Goal: Transaction & Acquisition: Book appointment/travel/reservation

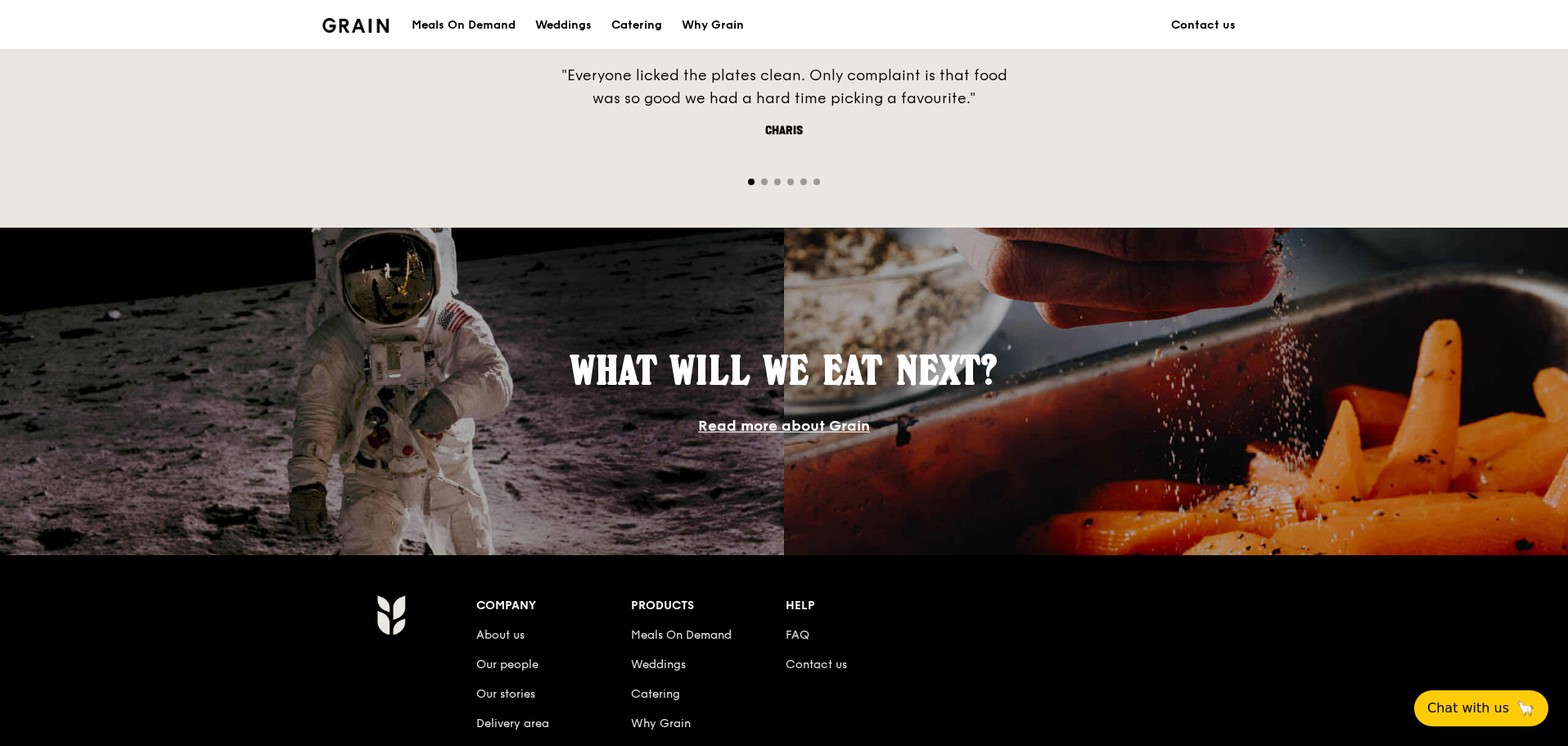
scroll to position [1469, 0]
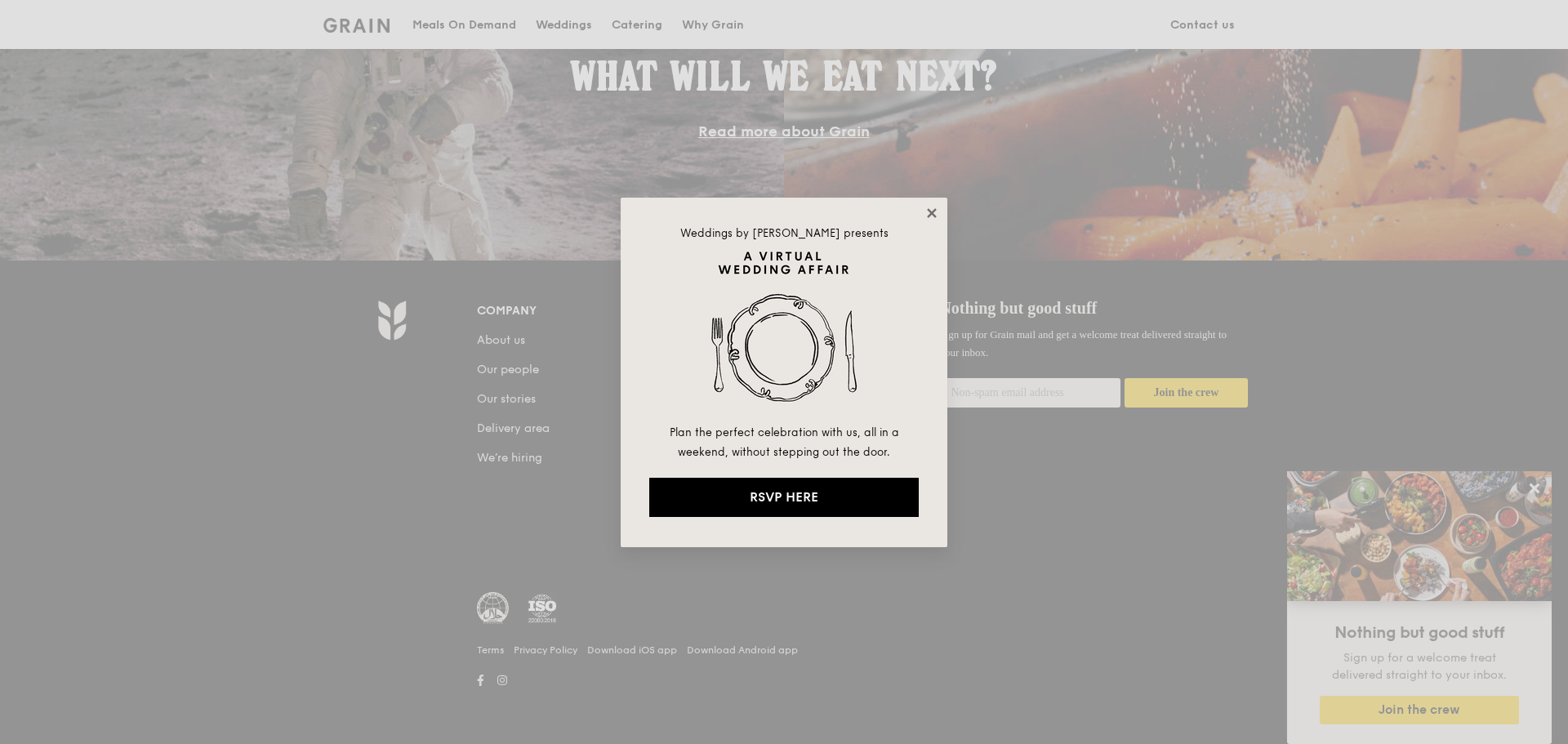
click at [928, 209] on icon at bounding box center [932, 213] width 9 height 9
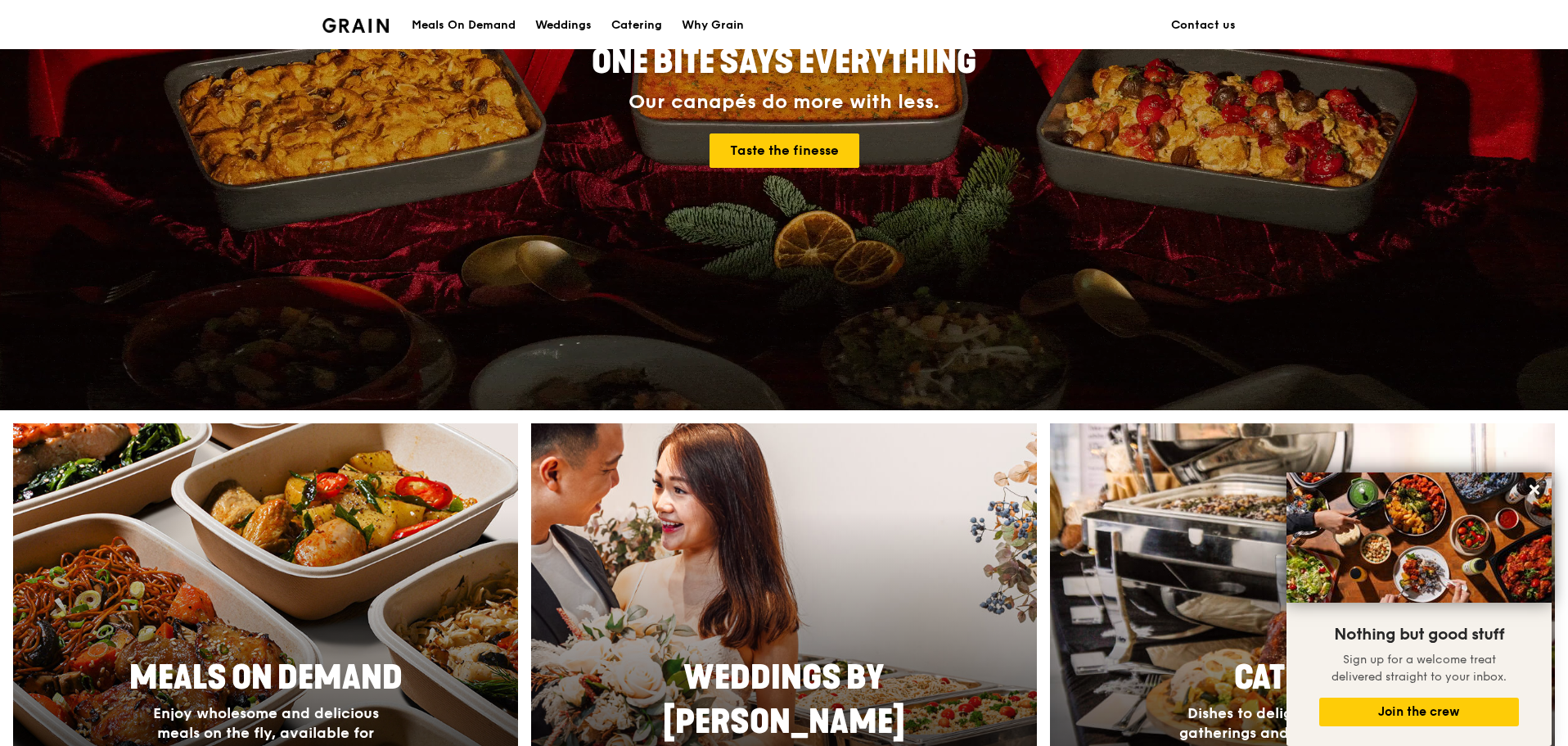
scroll to position [410, 0]
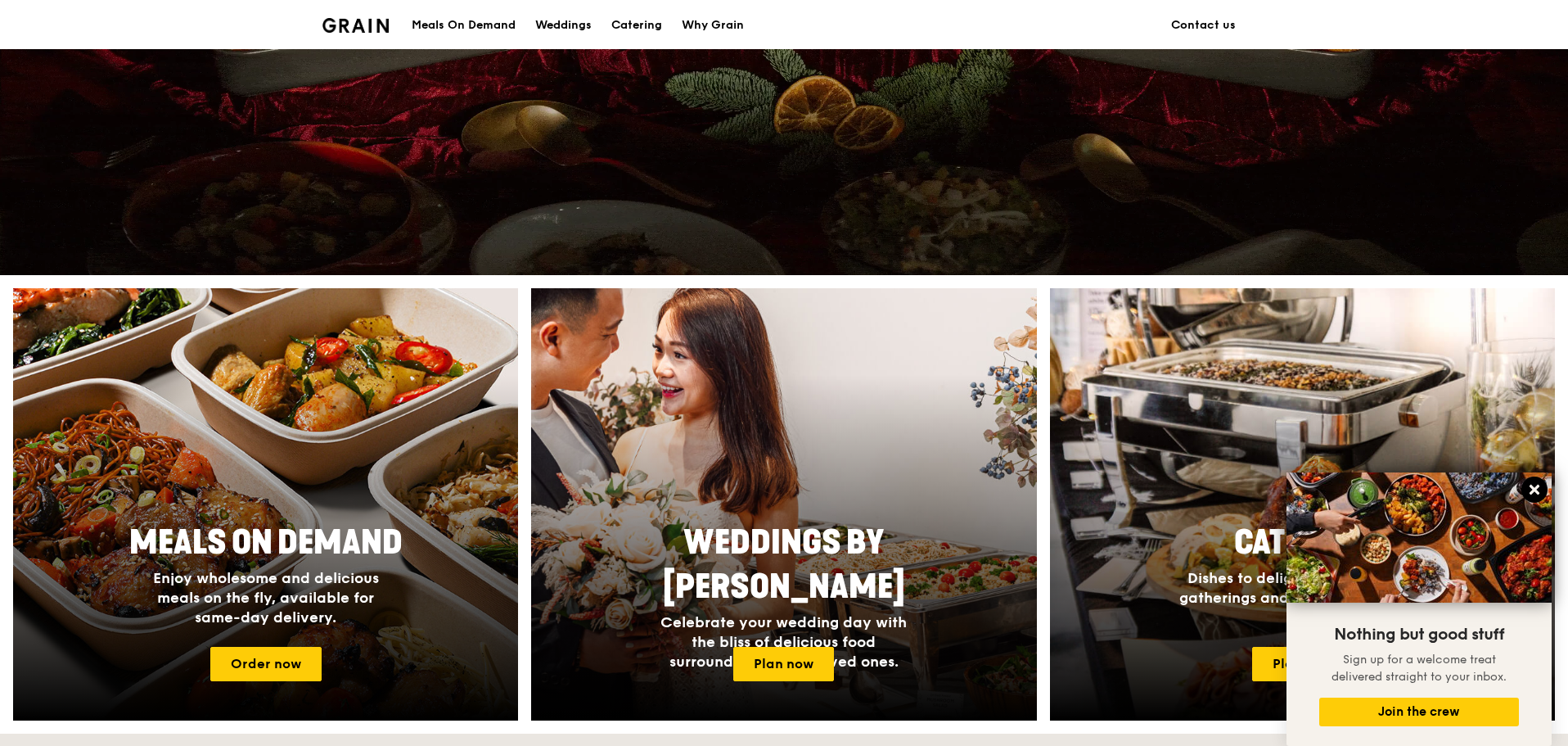
click at [1534, 487] on icon at bounding box center [1535, 489] width 15 height 15
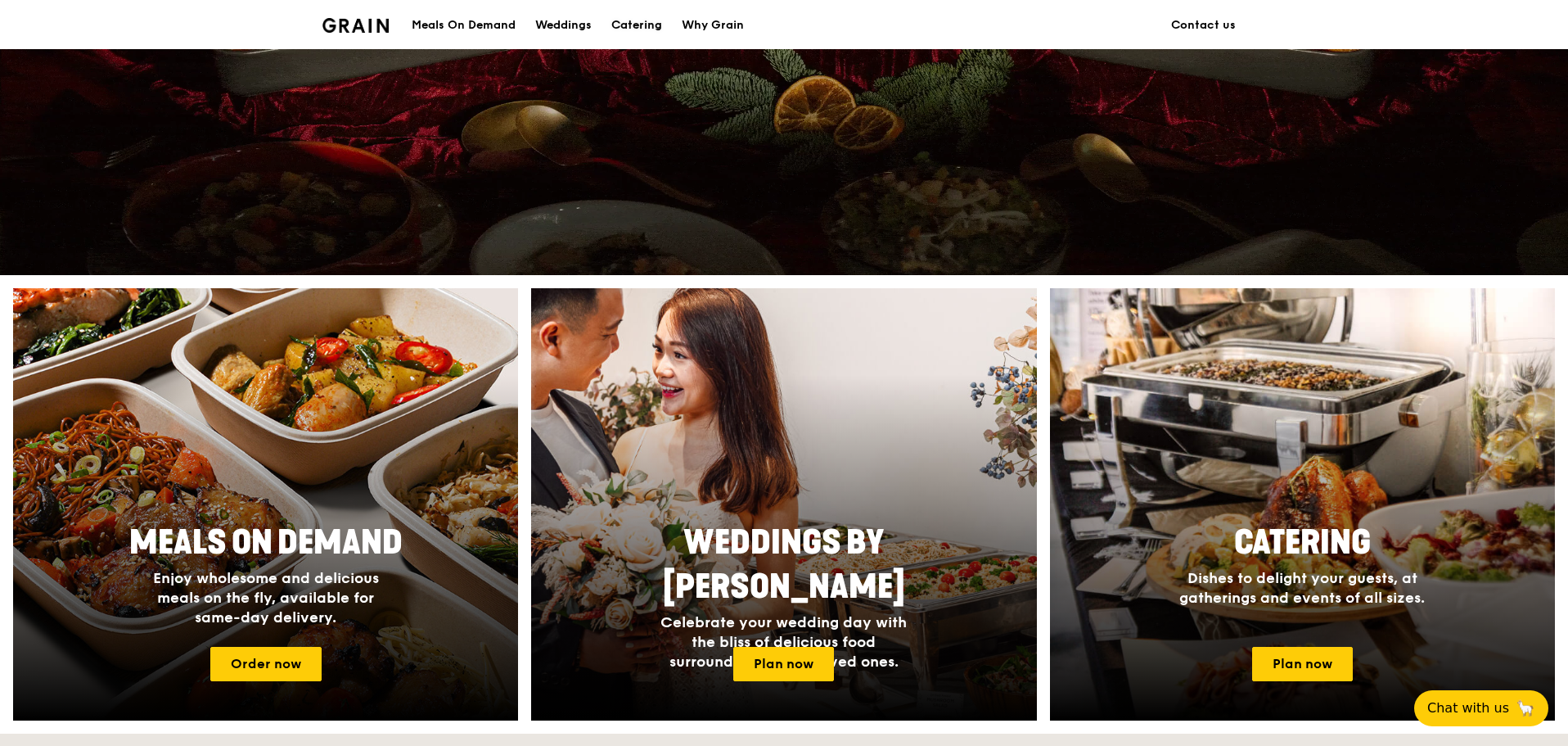
click at [661, 32] on div "Catering" at bounding box center [637, 25] width 51 height 49
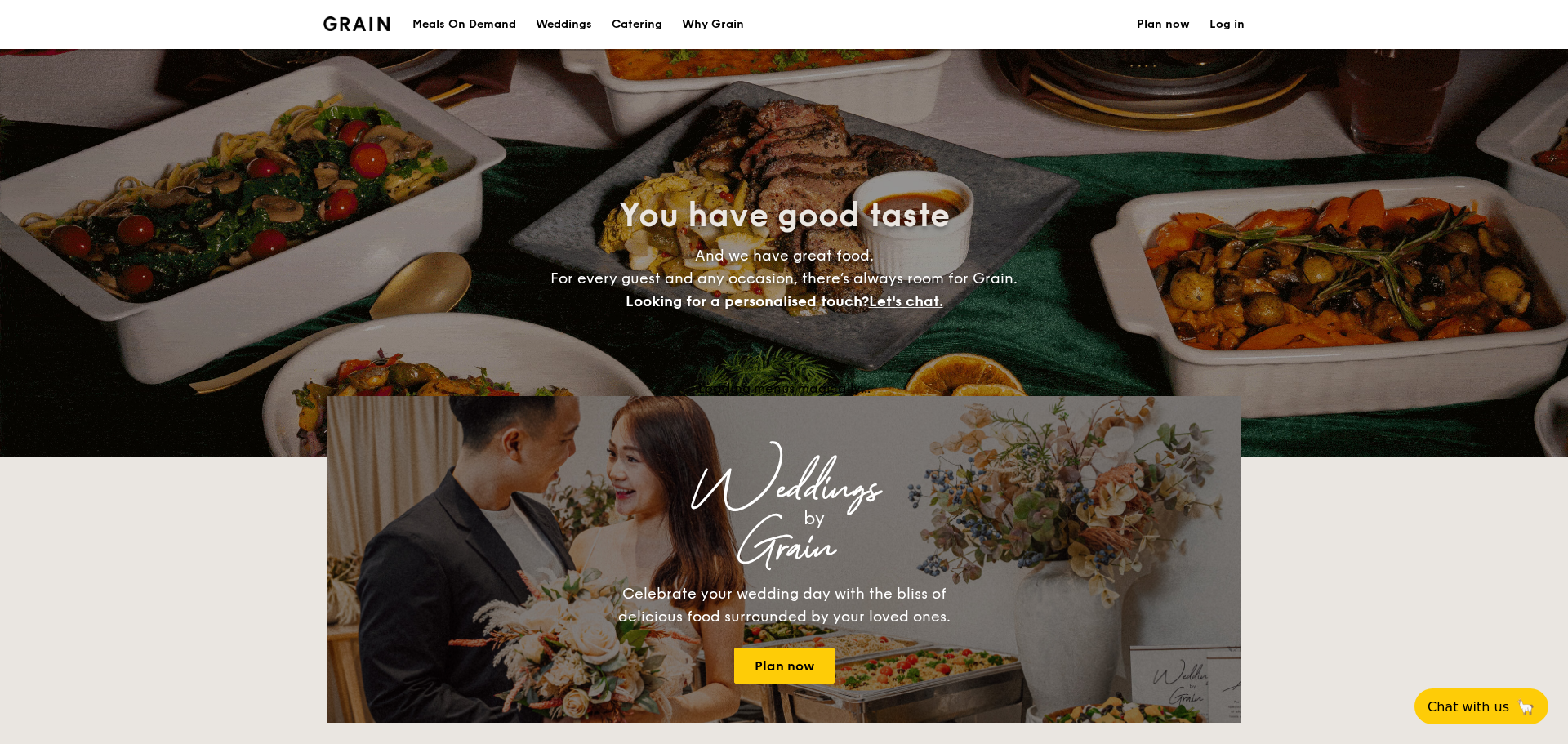
select select
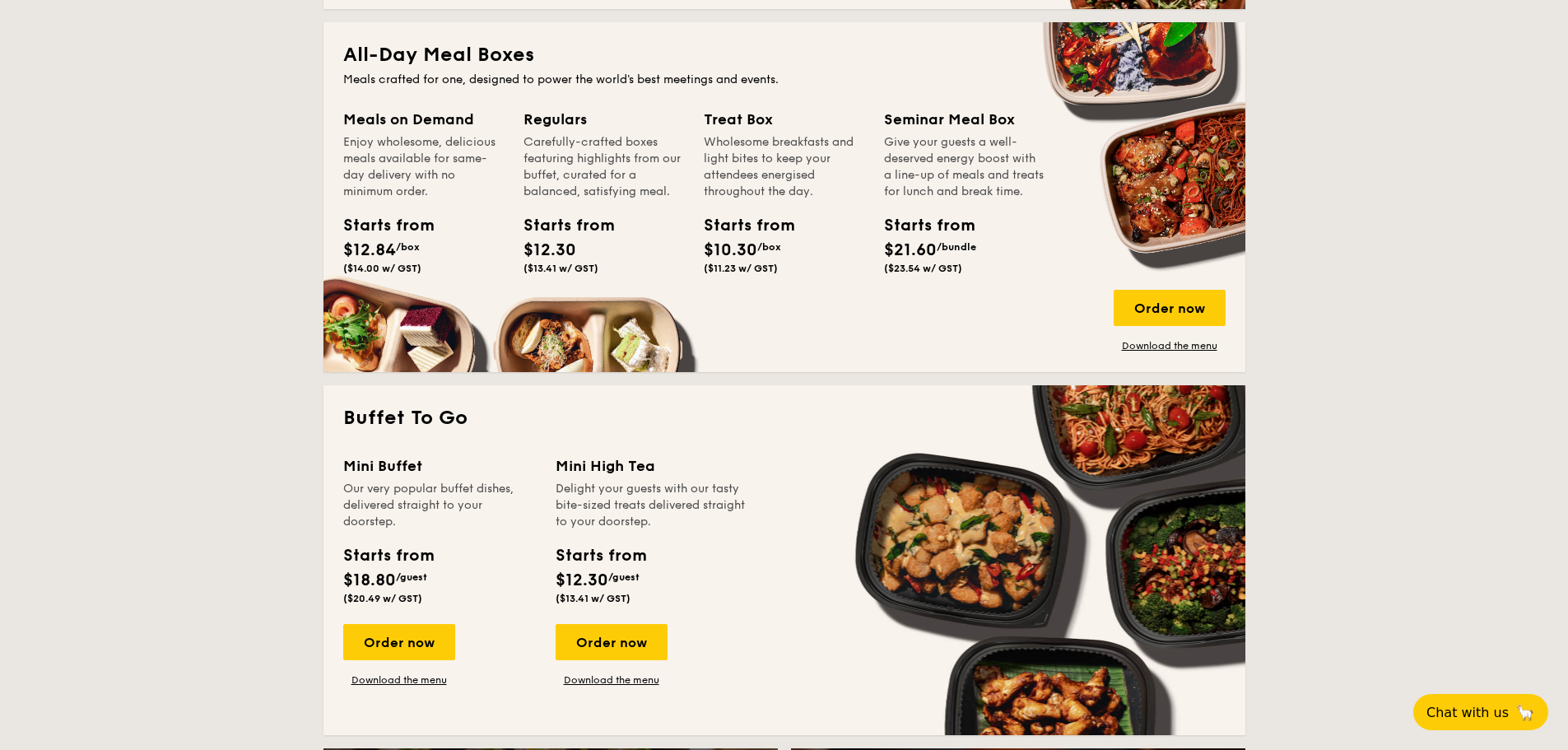
scroll to position [659, 0]
